Goal: Find contact information: Find contact information

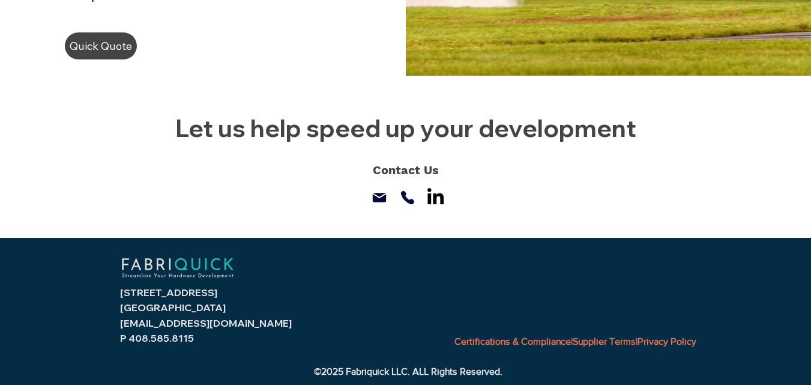
drag, startPoint x: 146, startPoint y: 118, endPoint x: 553, endPoint y: 188, distance: 413.4
click at [553, 188] on div "Let us help speed up your development Contact Us Mail Phone" at bounding box center [405, 156] width 811 height 161
click at [533, 202] on div at bounding box center [405, 156] width 811 height 161
drag, startPoint x: 471, startPoint y: 196, endPoint x: 130, endPoint y: 116, distance: 350.3
click at [127, 116] on div "Let us help speed up your development Contact Us Mail Phone" at bounding box center [405, 156] width 811 height 161
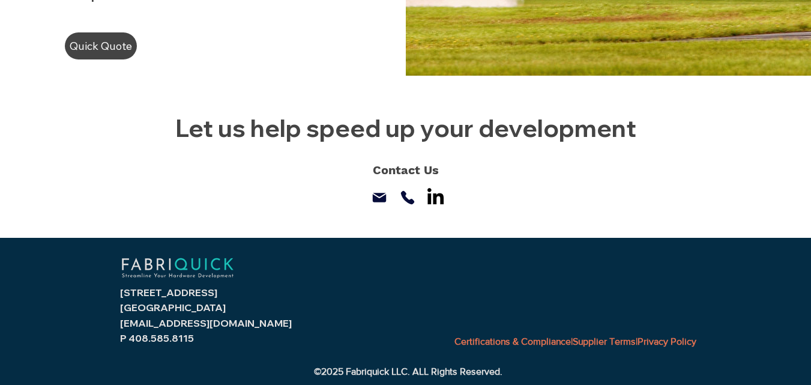
click at [179, 119] on span "Let us help speed up your development" at bounding box center [405, 128] width 461 height 30
click at [178, 122] on span "Let us help speed up your development" at bounding box center [405, 128] width 461 height 30
drag, startPoint x: 161, startPoint y: 114, endPoint x: 568, endPoint y: 191, distance: 414.7
click at [568, 191] on div "Let us help speed up your development Contact Us Mail Phone" at bounding box center [405, 156] width 811 height 161
click at [183, 133] on span "Let us help speed up your development" at bounding box center [405, 128] width 461 height 30
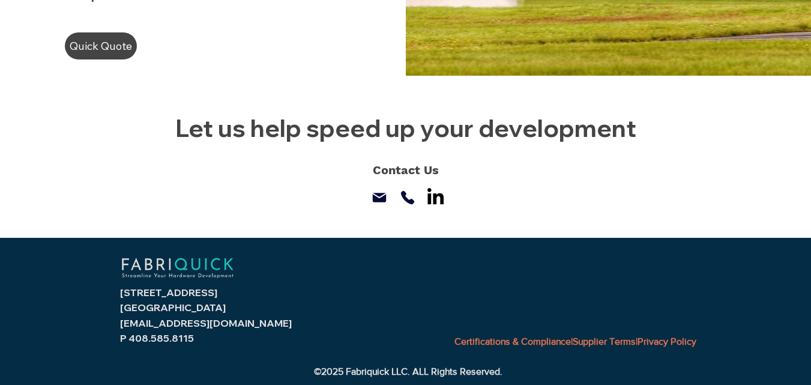
drag, startPoint x: 212, startPoint y: 151, endPoint x: 487, endPoint y: 205, distance: 279.4
click at [504, 216] on div "Let us help speed up your development Contact Us Mail Phone" at bounding box center [405, 156] width 811 height 161
click at [469, 196] on div at bounding box center [405, 156] width 811 height 161
drag, startPoint x: 311, startPoint y: 168, endPoint x: 112, endPoint y: 129, distance: 202.5
click at [112, 129] on div at bounding box center [405, 156] width 811 height 161
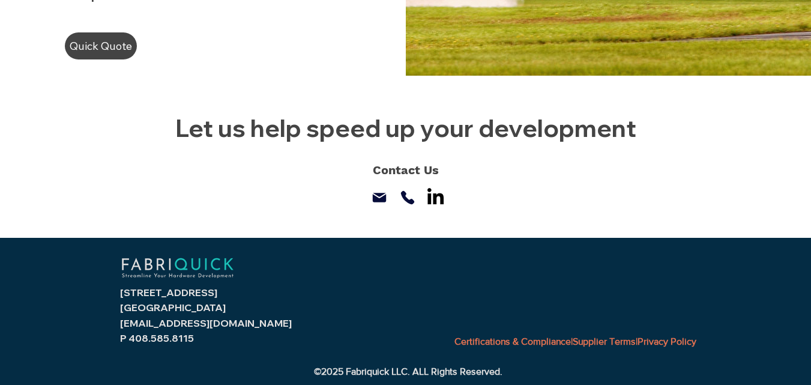
click at [168, 136] on h2 "Let us help speed up your development" at bounding box center [406, 128] width 564 height 32
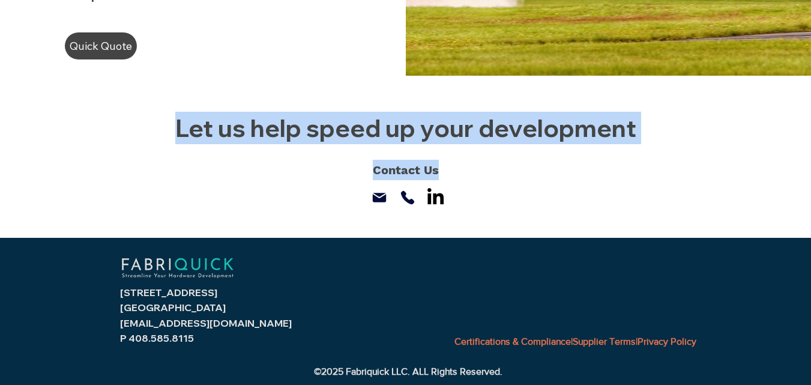
drag, startPoint x: 169, startPoint y: 125, endPoint x: 481, endPoint y: 169, distance: 315.8
click at [481, 169] on div "Let us help speed up your development Contact Us Mail Phone" at bounding box center [405, 156] width 811 height 161
click at [451, 175] on p "Contact Us" at bounding box center [406, 170] width 564 height 20
drag, startPoint x: 451, startPoint y: 175, endPoint x: 142, endPoint y: 111, distance: 315.6
click at [142, 111] on div "Let us help speed up your development Contact Us Mail Phone" at bounding box center [405, 156] width 811 height 161
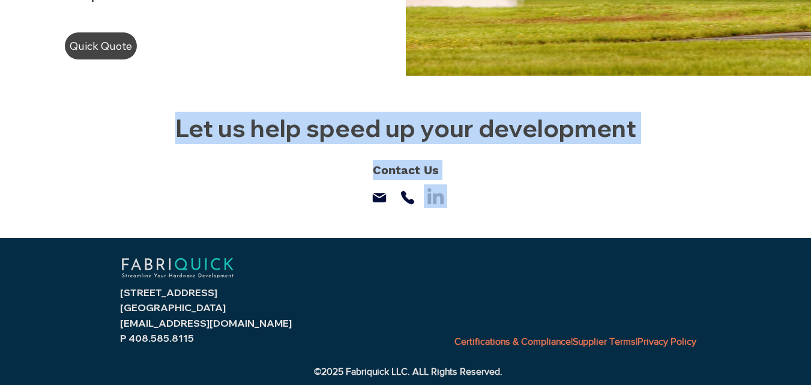
click at [179, 130] on span "Let us help speed up your development" at bounding box center [405, 128] width 461 height 30
click at [182, 123] on span "Let us help speed up your development" at bounding box center [405, 128] width 461 height 30
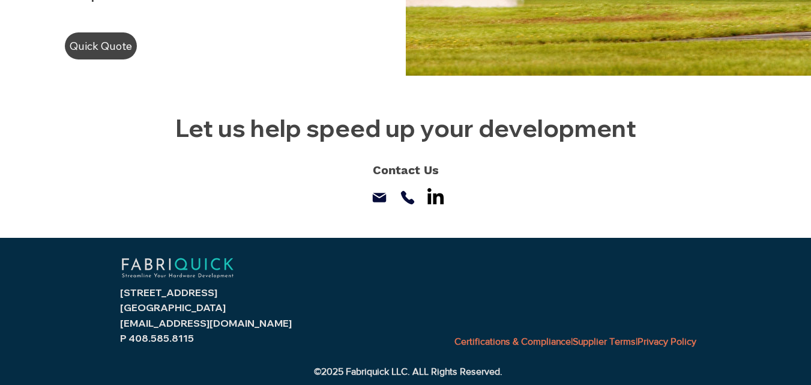
click at [183, 126] on span "Let us help speed up your development" at bounding box center [405, 128] width 461 height 30
drag, startPoint x: 178, startPoint y: 131, endPoint x: 482, endPoint y: 187, distance: 308.8
click at [482, 187] on div "Let us help speed up your development Contact Us Mail Phone" at bounding box center [405, 156] width 811 height 161
click at [493, 208] on div at bounding box center [405, 156] width 811 height 161
drag, startPoint x: 467, startPoint y: 196, endPoint x: 81, endPoint y: 106, distance: 396.3
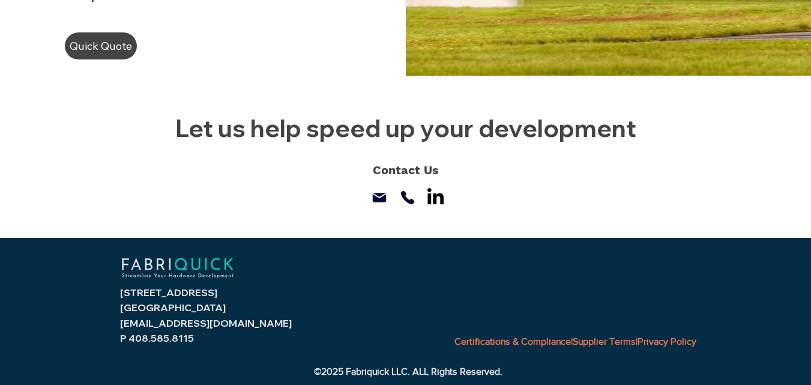
click at [81, 106] on div at bounding box center [405, 156] width 811 height 161
click at [182, 135] on span "Let us help speed up your development" at bounding box center [405, 128] width 461 height 30
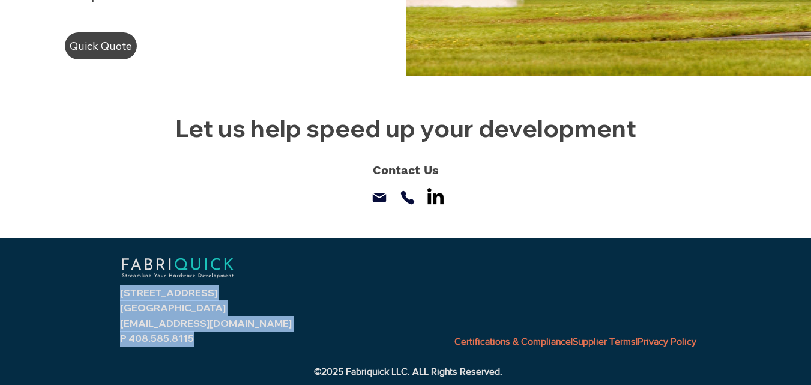
drag, startPoint x: 89, startPoint y: 296, endPoint x: 268, endPoint y: 334, distance: 183.5
click at [268, 334] on div "[STREET_ADDRESS] [GEOGRAPHIC_DATA] [EMAIL_ADDRESS][DOMAIN_NAME] P 408.585.8115 …" at bounding box center [405, 311] width 811 height 148
click at [272, 332] on p "P 408.585.8115" at bounding box center [220, 339] width 200 height 16
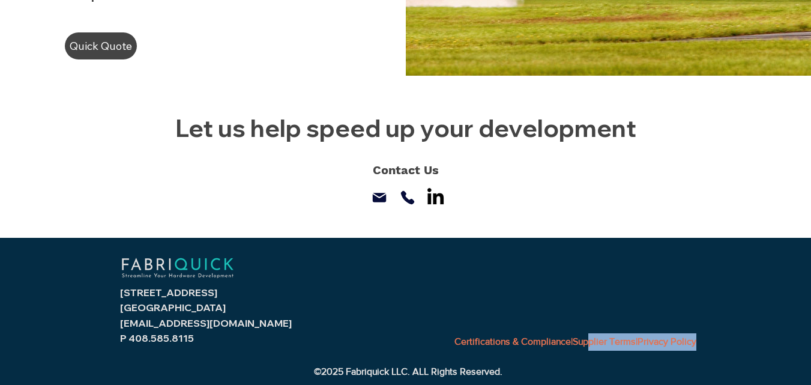
drag, startPoint x: 310, startPoint y: 375, endPoint x: 572, endPoint y: 361, distance: 262.6
click at [572, 361] on div "[STREET_ADDRESS] [GEOGRAPHIC_DATA] [EMAIL_ADDRESS][DOMAIN_NAME] P 408.585.8115 …" at bounding box center [405, 311] width 811 height 148
drag, startPoint x: 559, startPoint y: 364, endPoint x: 543, endPoint y: 368, distance: 16.6
click at [556, 366] on div "[STREET_ADDRESS] [GEOGRAPHIC_DATA] [EMAIL_ADDRESS][DOMAIN_NAME] P 408.585.8115 …" at bounding box center [405, 311] width 811 height 148
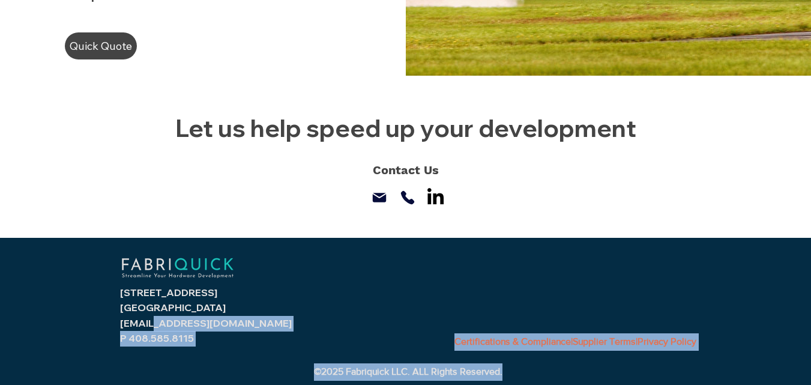
drag, startPoint x: 496, startPoint y: 369, endPoint x: 152, endPoint y: 320, distance: 347.3
click at [153, 322] on div "[STREET_ADDRESS] [GEOGRAPHIC_DATA] [EMAIL_ADDRESS][DOMAIN_NAME] P 408.585.8115 …" at bounding box center [405, 311] width 811 height 148
click at [362, 332] on div "[STREET_ADDRESS] [GEOGRAPHIC_DATA] [EMAIL_ADDRESS][DOMAIN_NAME] P 408.585.8115 …" at bounding box center [405, 311] width 811 height 148
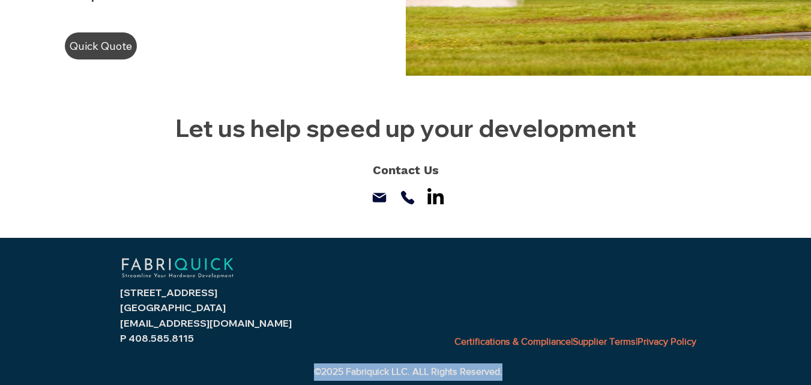
drag, startPoint x: 322, startPoint y: 373, endPoint x: 526, endPoint y: 372, distance: 204.1
click at [526, 372] on p "©2025 Fabriquick LLC. ALL Rights Reserved." at bounding box center [408, 371] width 261 height 17
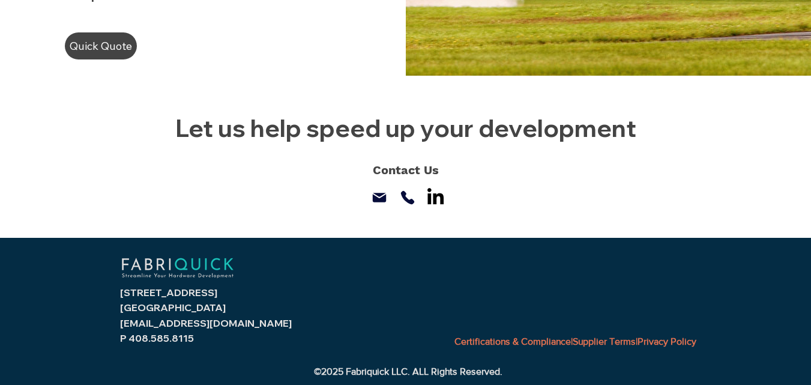
click at [391, 331] on div "[STREET_ADDRESS] [GEOGRAPHIC_DATA] [EMAIL_ADDRESS][DOMAIN_NAME] P 408.585.8115 …" at bounding box center [405, 311] width 811 height 148
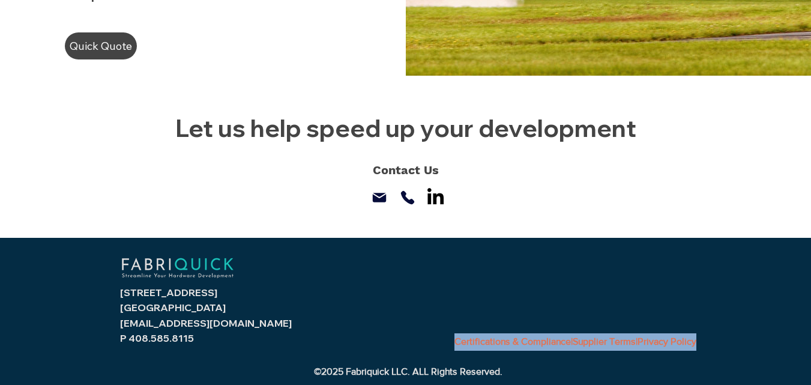
drag, startPoint x: 410, startPoint y: 349, endPoint x: 819, endPoint y: 346, distance: 409.3
click at [532, 293] on div "[STREET_ADDRESS] [GEOGRAPHIC_DATA] [EMAIL_ADDRESS][DOMAIN_NAME] P 408.585.8115 …" at bounding box center [405, 311] width 811 height 148
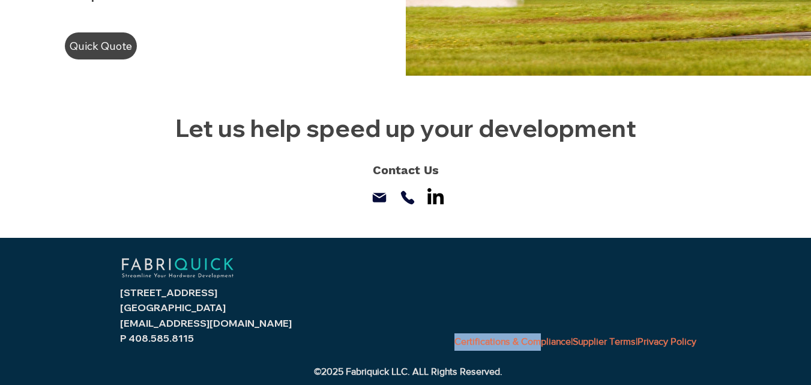
drag, startPoint x: 433, startPoint y: 301, endPoint x: 510, endPoint y: 302, distance: 76.2
click at [510, 302] on div "[STREET_ADDRESS] [GEOGRAPHIC_DATA] [EMAIL_ADDRESS][DOMAIN_NAME] P 408.585.8115 …" at bounding box center [405, 311] width 811 height 148
click at [510, 292] on div "[STREET_ADDRESS] [GEOGRAPHIC_DATA] [EMAIL_ADDRESS][DOMAIN_NAME] P 408.585.8115 …" at bounding box center [405, 311] width 811 height 148
drag, startPoint x: 527, startPoint y: 274, endPoint x: 465, endPoint y: 278, distance: 62.6
click at [465, 278] on div "[STREET_ADDRESS] [GEOGRAPHIC_DATA] [EMAIL_ADDRESS][DOMAIN_NAME] P 408.585.8115 …" at bounding box center [405, 311] width 811 height 148
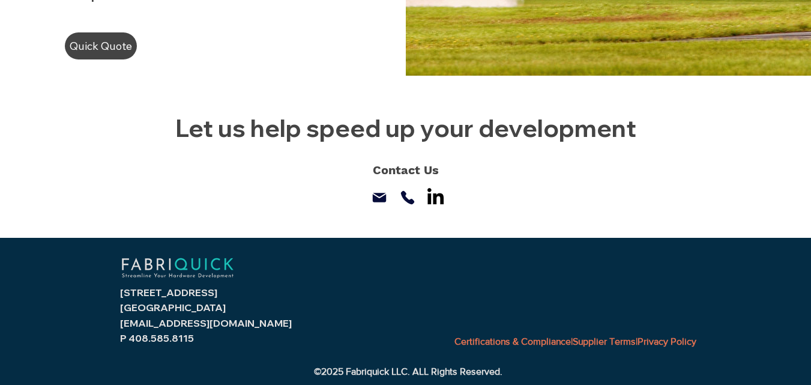
drag, startPoint x: 400, startPoint y: 270, endPoint x: 371, endPoint y: 271, distance: 29.4
click at [383, 271] on div "[STREET_ADDRESS] [GEOGRAPHIC_DATA] [EMAIL_ADDRESS][DOMAIN_NAME] P 408.585.8115 …" at bounding box center [405, 311] width 811 height 148
